Goal: Check status: Check status

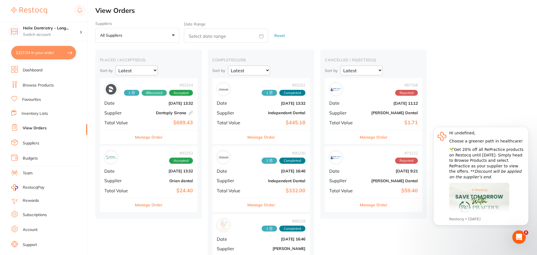
click at [39, 48] on button "$327.04 in your order" at bounding box center [43, 52] width 65 height 13
checkbox input "true"
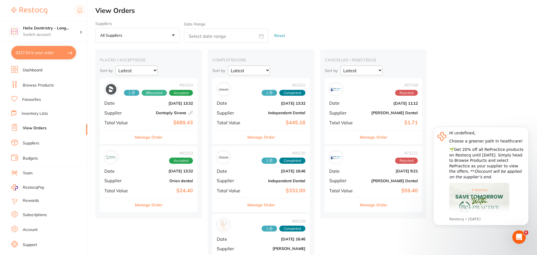
checkbox input "true"
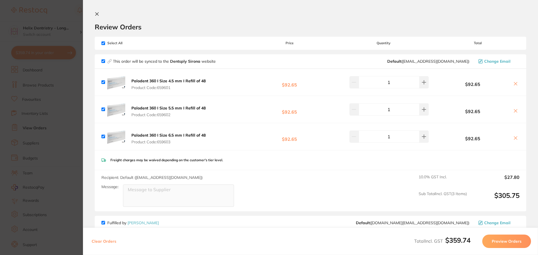
scroll to position [152, 0]
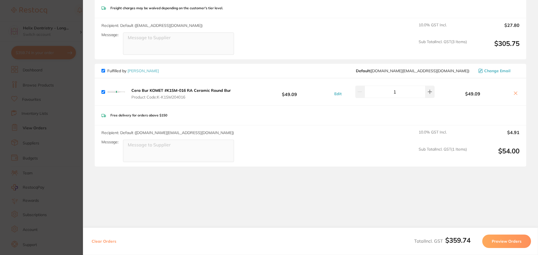
click at [52, 115] on section "Update RRP Set your pre negotiated price for this item. Item Agreed RRP (excl. …" at bounding box center [269, 127] width 538 height 255
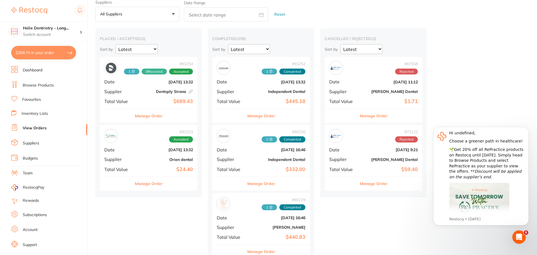
scroll to position [31, 0]
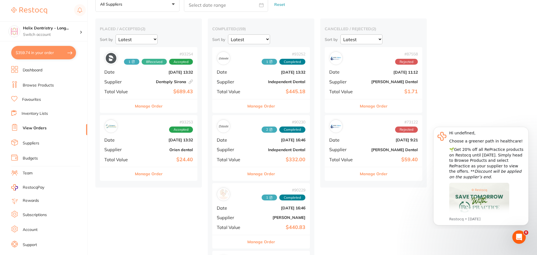
click at [151, 151] on b "Orien dental" at bounding box center [165, 150] width 56 height 4
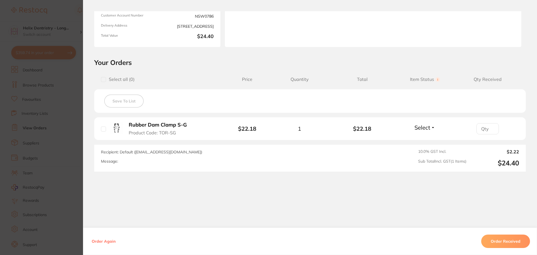
click at [63, 124] on section "Order ID: Restocq- 93253 Order Information Accepted Order Order Date [DATE] 13:…" at bounding box center [268, 127] width 537 height 255
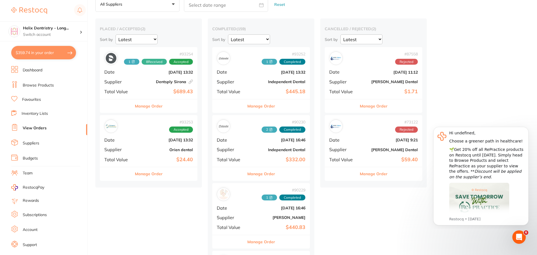
click at [135, 82] on div "# 93254 1 8 Received Accepted Date [DATE] 13:32 Supplier Dentsply Sirona This o…" at bounding box center [148, 73] width 97 height 52
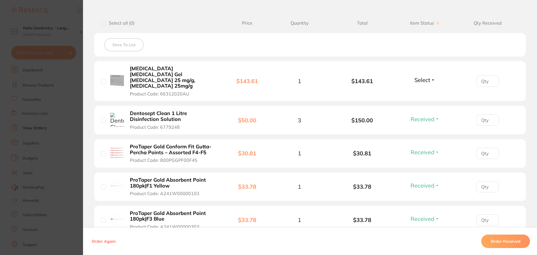
scroll to position [28, 0]
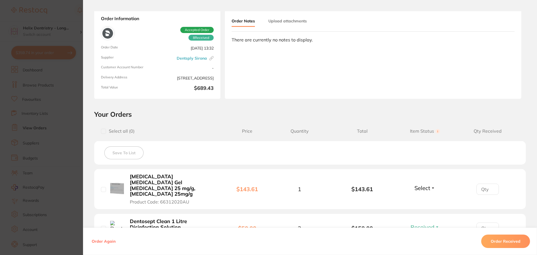
click at [55, 99] on section "Order ID: Restocq- 93254 Linked Order Order Information 8 Received Accepted Ord…" at bounding box center [268, 127] width 537 height 255
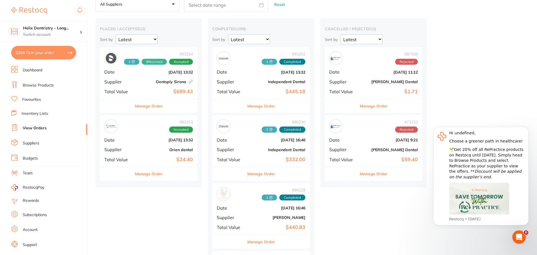
click at [52, 49] on button "$359.74 in your order" at bounding box center [43, 52] width 65 height 13
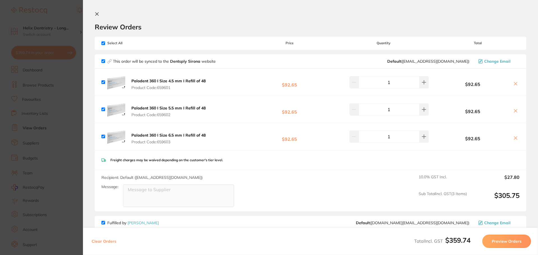
click at [47, 112] on section "Update RRP Set your pre negotiated price for this item. Item Agreed RRP (excl. …" at bounding box center [269, 127] width 538 height 255
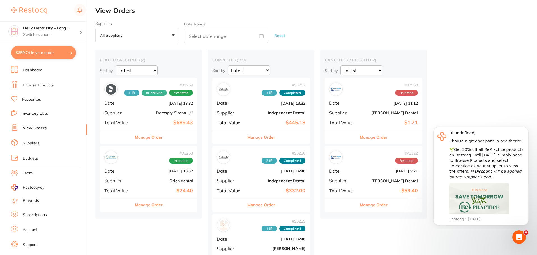
click at [146, 112] on b "Dentsply Sirona This order has been placed with your online account on Dentsply…" at bounding box center [165, 113] width 56 height 4
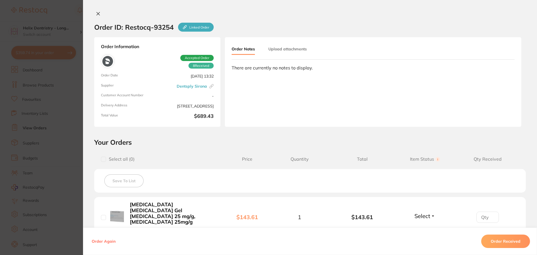
click at [68, 95] on section "Order ID: Restocq- 93254 Linked Order Order Information 8 Received Accepted Ord…" at bounding box center [268, 127] width 537 height 255
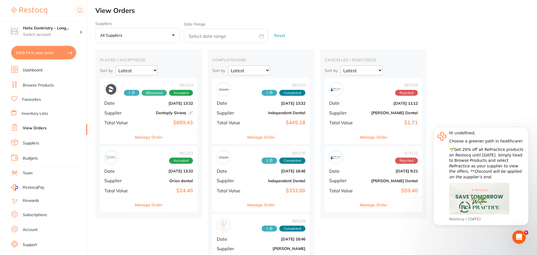
drag, startPoint x: 235, startPoint y: 103, endPoint x: 206, endPoint y: 84, distance: 34.6
